Goal: Entertainment & Leisure: Consume media (video, audio)

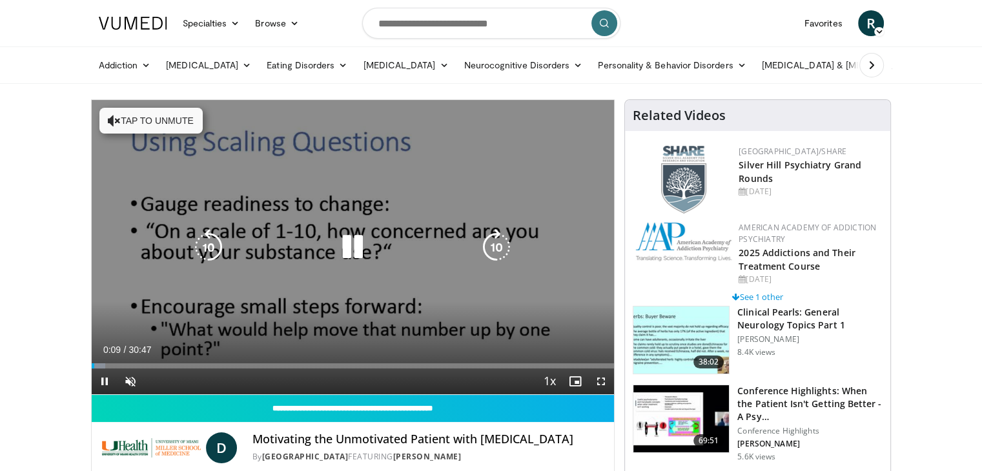
click at [160, 115] on button "Tap to unmute" at bounding box center [150, 121] width 103 height 26
